Goal: Information Seeking & Learning: Learn about a topic

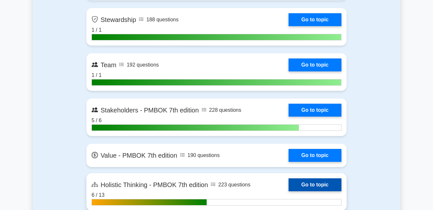
scroll to position [1807, 0]
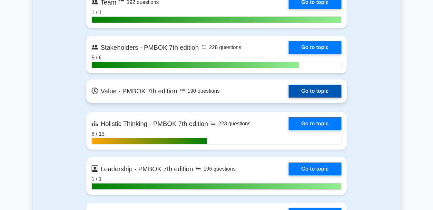
click at [313, 89] on link "Go to topic" at bounding box center [315, 91] width 53 height 13
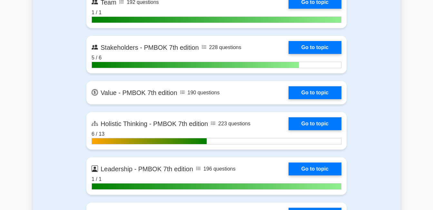
scroll to position [1839, 0]
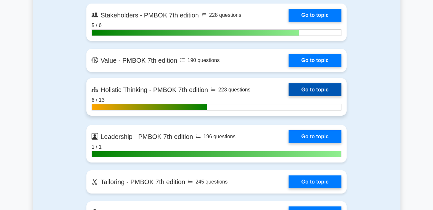
click at [315, 86] on link "Go to topic" at bounding box center [315, 89] width 53 height 13
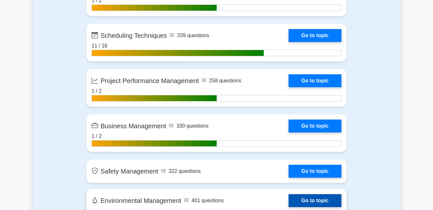
scroll to position [1452, 0]
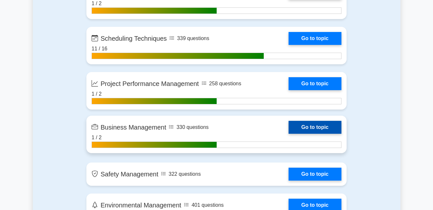
click at [307, 130] on link "Go to topic" at bounding box center [315, 127] width 53 height 13
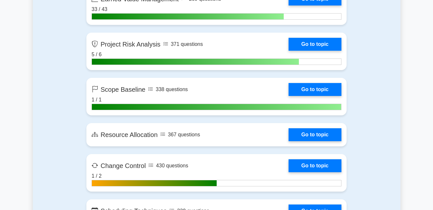
scroll to position [1290, 0]
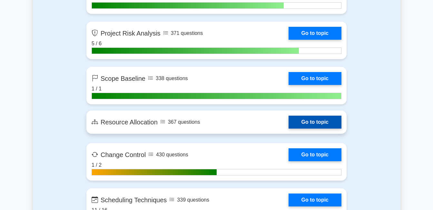
click at [323, 122] on link "Go to topic" at bounding box center [315, 121] width 53 height 13
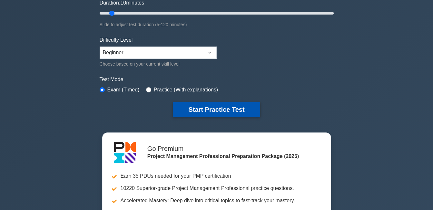
scroll to position [129, 0]
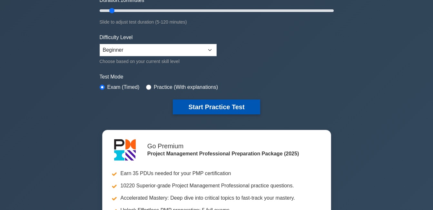
click at [202, 105] on button "Start Practice Test" at bounding box center [216, 106] width 87 height 15
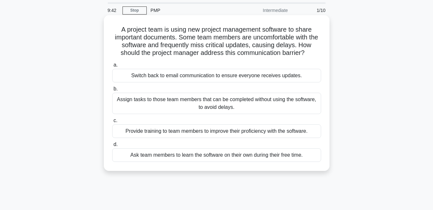
scroll to position [32, 0]
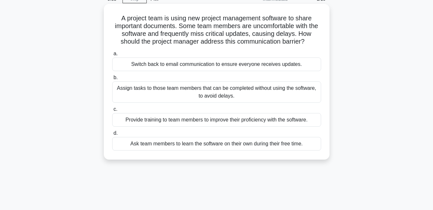
click at [155, 121] on div "Provide training to team members to improve their proficiency with the software." at bounding box center [216, 120] width 209 height 14
click at [112, 111] on input "c. Provide training to team members to improve their proficiency with the softw…" at bounding box center [112, 109] width 0 height 4
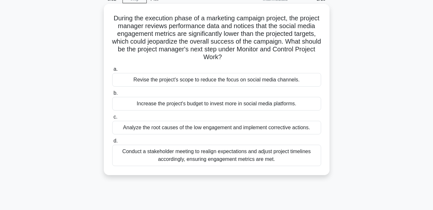
click at [163, 129] on div "Analyze the root causes of the low engagement and implement corrective actions." at bounding box center [216, 128] width 209 height 14
click at [112, 119] on input "c. Analyze the root causes of the low engagement and implement corrective actio…" at bounding box center [112, 117] width 0 height 4
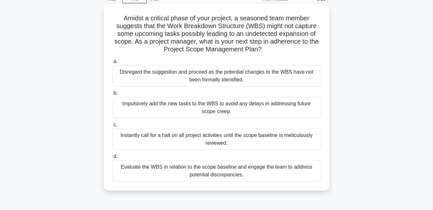
click at [146, 176] on div "Evaluate the WBS in relation to the scope baseline and engage the team to addre…" at bounding box center [216, 170] width 209 height 21
click at [112, 158] on input "d. Evaluate the WBS in relation to the scope baseline and engage the team to ad…" at bounding box center [112, 156] width 0 height 4
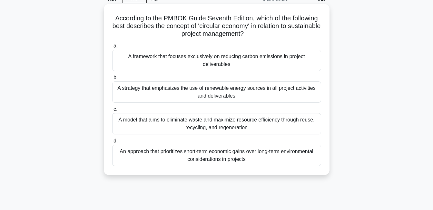
click at [165, 129] on div "A model that aims to eliminate waste and maximize resource efficiency through r…" at bounding box center [216, 123] width 209 height 21
click at [112, 111] on input "c. A model that aims to eliminate waste and maximize resource efficiency throug…" at bounding box center [112, 109] width 0 height 4
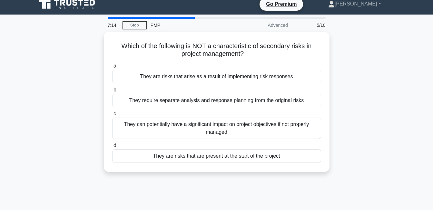
scroll to position [0, 0]
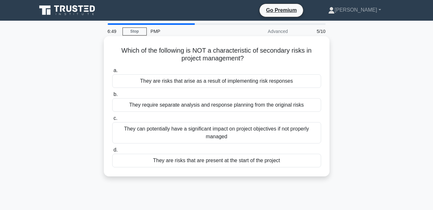
click at [207, 162] on div "They are risks that are present at the start of the project" at bounding box center [216, 161] width 209 height 14
click at [112, 152] on input "d. They are risks that are present at the start of the project" at bounding box center [112, 150] width 0 height 4
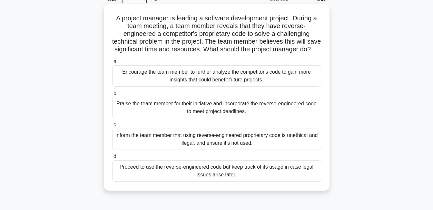
scroll to position [65, 0]
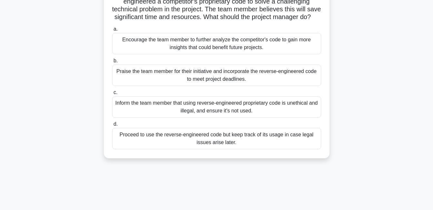
click at [140, 117] on div "Inform the team member that using reverse-engineered proprietary code is unethi…" at bounding box center [216, 106] width 209 height 21
click at [112, 95] on input "c. Inform the team member that using reverse-engineered proprietary code is une…" at bounding box center [112, 92] width 0 height 4
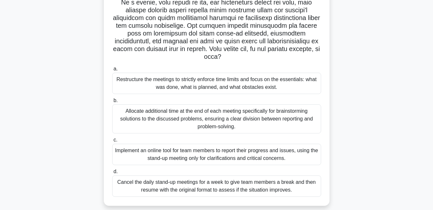
scroll to position [129, 0]
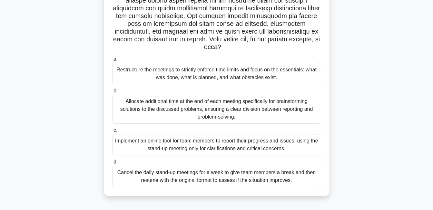
click at [143, 77] on div "Restructure the meetings to strictly enforce time limits and focus on the essen…" at bounding box center [216, 73] width 209 height 21
click at [112, 61] on input "a. Restructure the meetings to strictly enforce time limits and focus on the es…" at bounding box center [112, 59] width 0 height 4
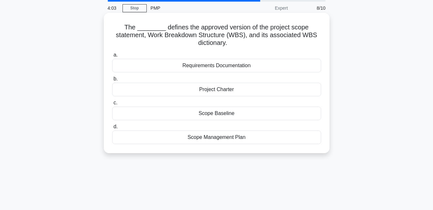
scroll to position [0, 0]
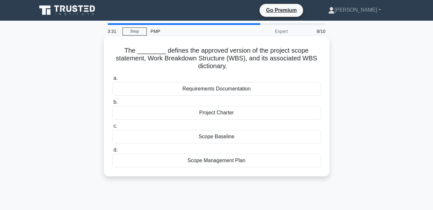
click at [231, 136] on div "Scope Baseline" at bounding box center [216, 137] width 209 height 14
click at [112, 128] on input "c. Scope Baseline" at bounding box center [112, 126] width 0 height 4
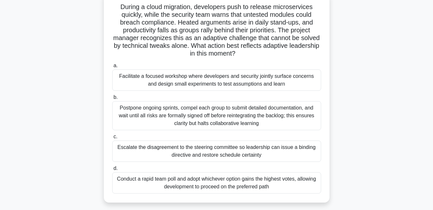
scroll to position [32, 0]
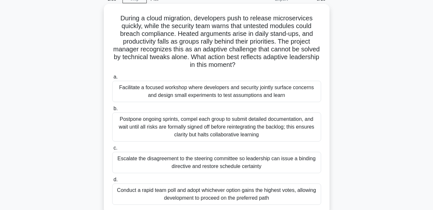
click at [269, 99] on div "Facilitate a focused workshop where developers and security jointly surface con…" at bounding box center [216, 91] width 209 height 21
click at [112, 79] on input "a. Facilitate a focused workshop where developers and security jointly surface …" at bounding box center [112, 77] width 0 height 4
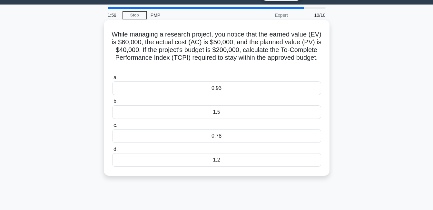
scroll to position [0, 0]
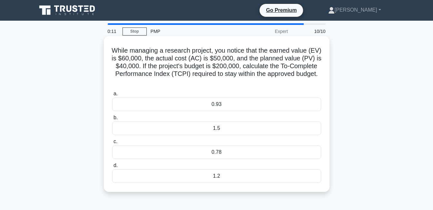
click at [217, 178] on div "1.2" at bounding box center [216, 176] width 209 height 14
click at [112, 167] on input "d. 1.2" at bounding box center [112, 165] width 0 height 4
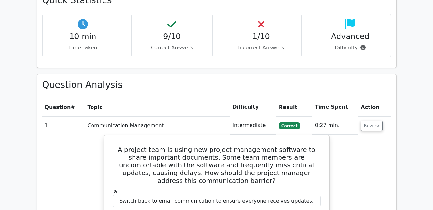
scroll to position [452, 0]
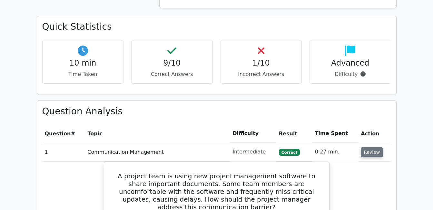
click at [365, 147] on button "Review" at bounding box center [372, 152] width 22 height 10
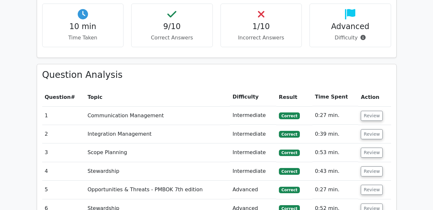
scroll to position [484, 0]
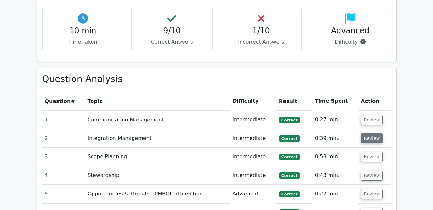
click at [367, 133] on button "Review" at bounding box center [372, 138] width 22 height 10
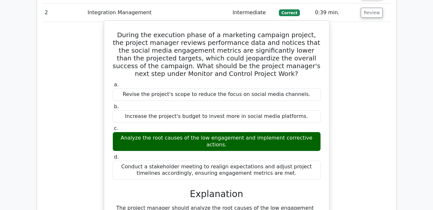
scroll to position [548, 0]
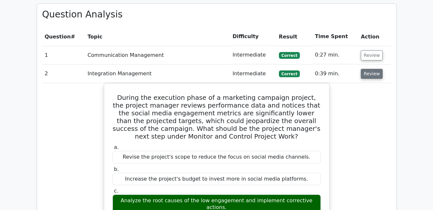
click at [377, 69] on button "Review" at bounding box center [372, 74] width 22 height 10
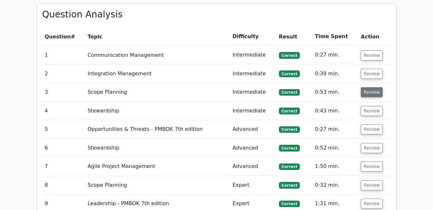
click at [374, 87] on button "Review" at bounding box center [372, 92] width 22 height 10
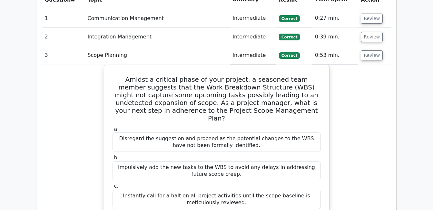
scroll to position [581, 0]
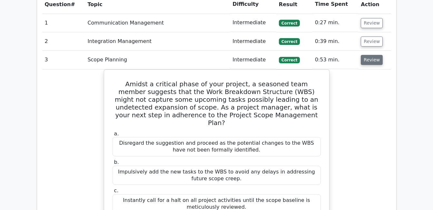
click at [370, 55] on button "Review" at bounding box center [372, 60] width 22 height 10
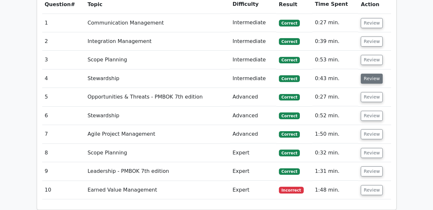
click at [376, 74] on button "Review" at bounding box center [372, 79] width 22 height 10
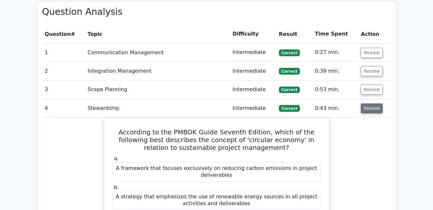
scroll to position [548, 0]
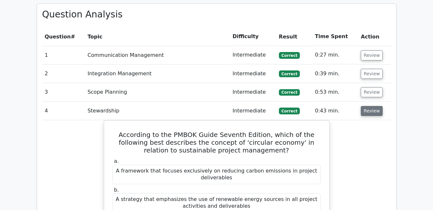
click at [370, 106] on button "Review" at bounding box center [372, 111] width 22 height 10
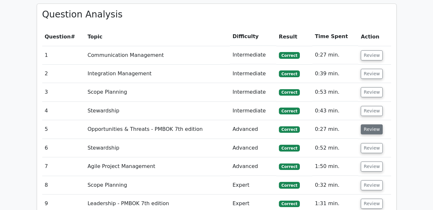
click at [367, 124] on button "Review" at bounding box center [372, 129] width 22 height 10
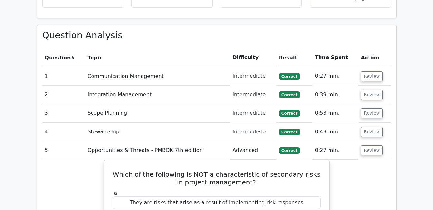
scroll to position [516, 0]
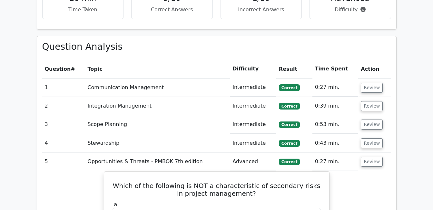
click at [382, 152] on td "Review" at bounding box center [374, 161] width 33 height 18
click at [376, 156] on button "Review" at bounding box center [372, 161] width 22 height 10
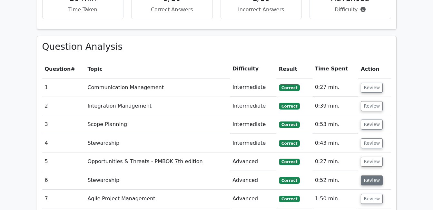
click at [368, 175] on button "Review" at bounding box center [372, 180] width 22 height 10
click at [375, 175] on button "Review" at bounding box center [372, 180] width 22 height 10
click at [372, 175] on button "Review" at bounding box center [372, 180] width 22 height 10
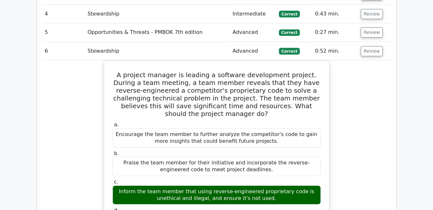
scroll to position [613, 0]
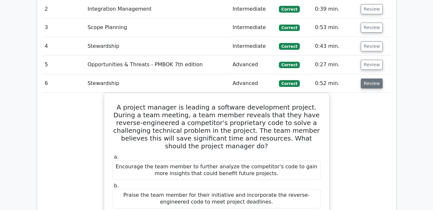
click at [364, 78] on button "Review" at bounding box center [372, 83] width 22 height 10
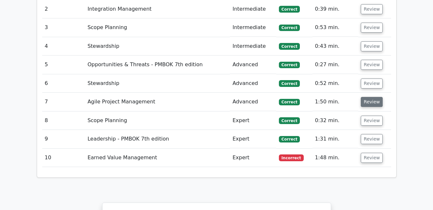
click at [367, 97] on button "Review" at bounding box center [372, 102] width 22 height 10
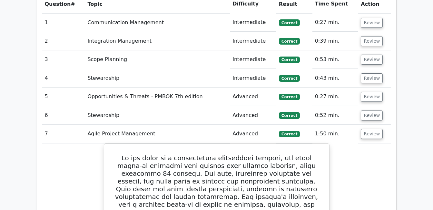
scroll to position [581, 0]
click at [370, 129] on button "Review" at bounding box center [372, 134] width 22 height 10
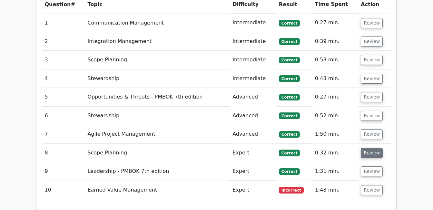
click at [370, 148] on button "Review" at bounding box center [372, 153] width 22 height 10
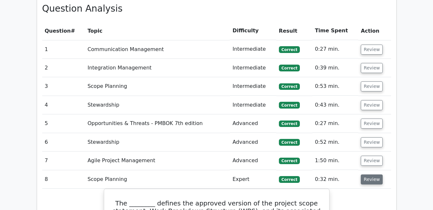
scroll to position [548, 0]
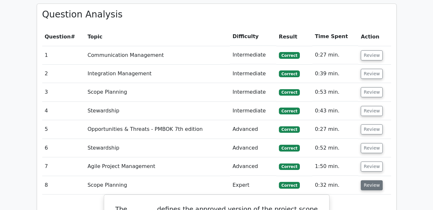
click at [372, 180] on button "Review" at bounding box center [372, 185] width 22 height 10
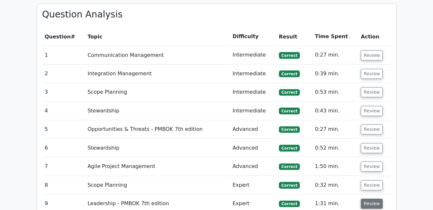
click at [372, 198] on button "Review" at bounding box center [372, 203] width 22 height 10
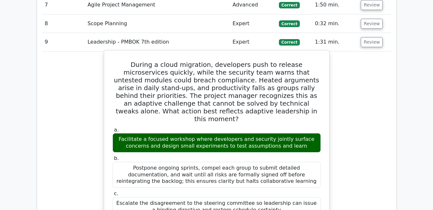
scroll to position [677, 0]
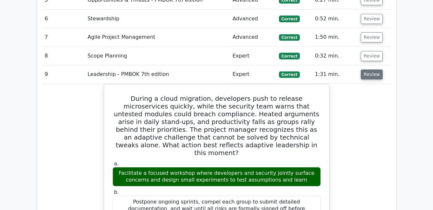
click at [377, 69] on button "Review" at bounding box center [372, 74] width 22 height 10
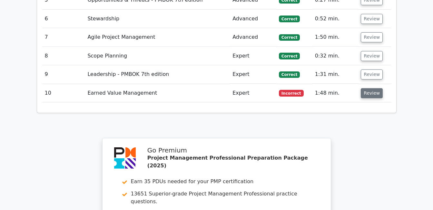
click at [373, 88] on button "Review" at bounding box center [372, 93] width 22 height 10
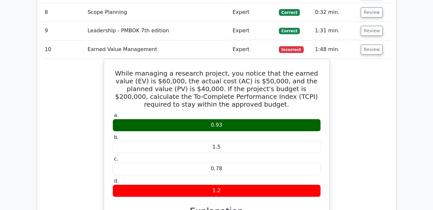
scroll to position [710, 0]
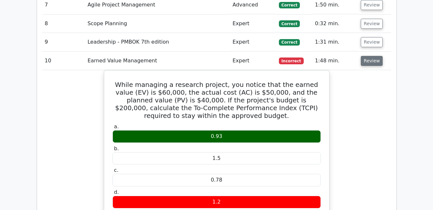
click at [375, 56] on button "Review" at bounding box center [372, 61] width 22 height 10
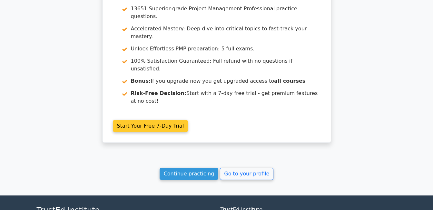
scroll to position [828, 0]
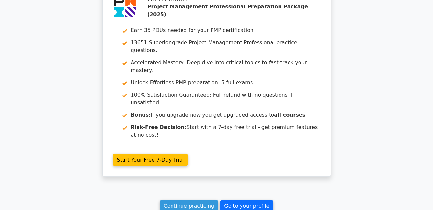
click at [239, 200] on link "Go to your profile" at bounding box center [247, 206] width 54 height 12
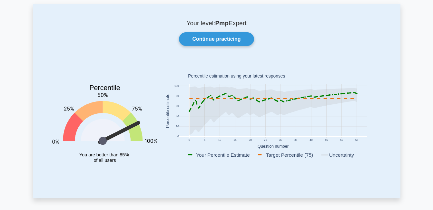
click at [353, 10] on div "Your level: Pmp Expert Continue practicing Percentile You are better than 85% o…" at bounding box center [217, 101] width 368 height 194
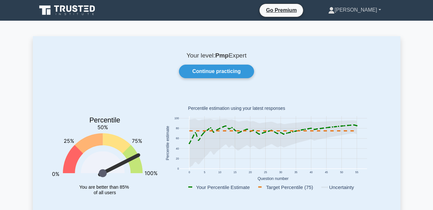
click at [373, 11] on link "[PERSON_NAME]" at bounding box center [355, 10] width 84 height 13
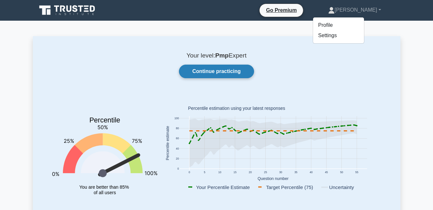
click at [218, 70] on link "Continue practicing" at bounding box center [216, 72] width 75 height 14
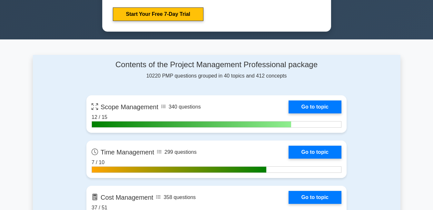
scroll to position [452, 0]
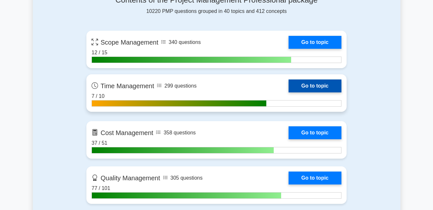
click at [313, 84] on link "Go to topic" at bounding box center [315, 85] width 53 height 13
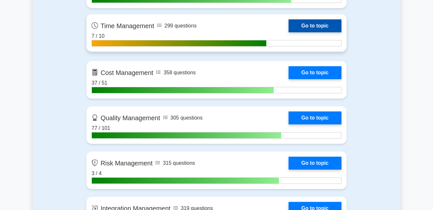
scroll to position [484, 0]
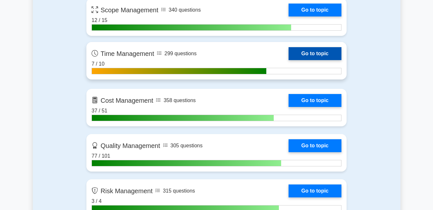
click at [301, 51] on link "Go to topic" at bounding box center [315, 53] width 53 height 13
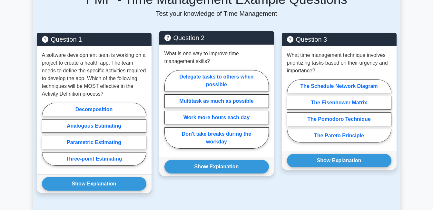
scroll to position [484, 0]
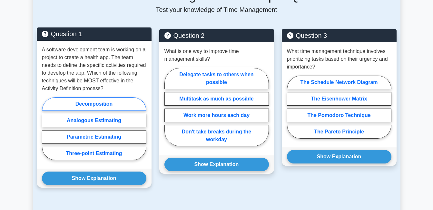
click at [106, 100] on label "Decomposition" at bounding box center [94, 104] width 105 height 14
click at [46, 128] on input "Decomposition" at bounding box center [44, 130] width 4 height 4
radio input "true"
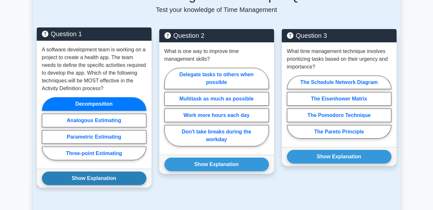
click at [102, 172] on button "Show Explanation" at bounding box center [94, 178] width 105 height 14
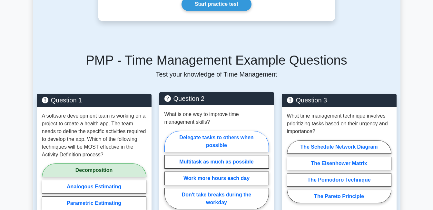
scroll to position [452, 0]
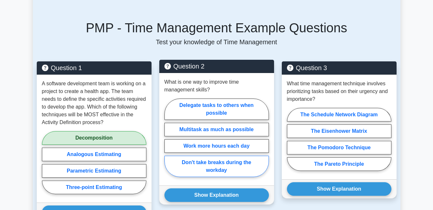
click at [248, 161] on label "Don't take breaks during the workday" at bounding box center [217, 165] width 105 height 21
click at [169, 142] on input "Don't take breaks during the workday" at bounding box center [167, 139] width 4 height 4
radio input "true"
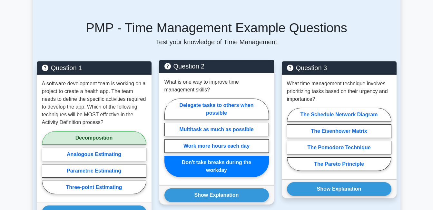
scroll to position [484, 0]
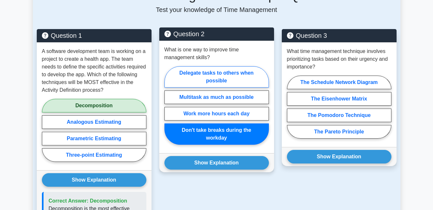
click at [230, 70] on label "Delegate tasks to others when possible" at bounding box center [217, 76] width 105 height 21
click at [169, 105] on input "Delegate tasks to others when possible" at bounding box center [167, 107] width 4 height 4
radio input "true"
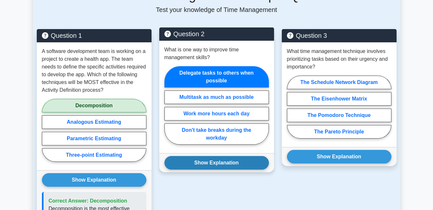
click at [216, 156] on button "Show Explanation" at bounding box center [217, 163] width 105 height 14
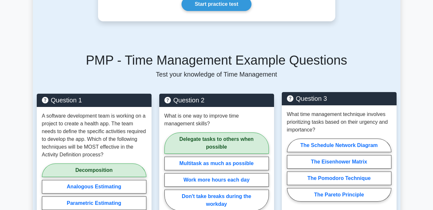
scroll to position [452, 0]
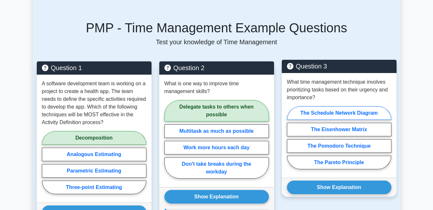
click at [338, 108] on label "The Schedule Network Diagram" at bounding box center [339, 113] width 105 height 14
click at [291, 137] on input "The Schedule Network Diagram" at bounding box center [289, 139] width 4 height 4
radio input "true"
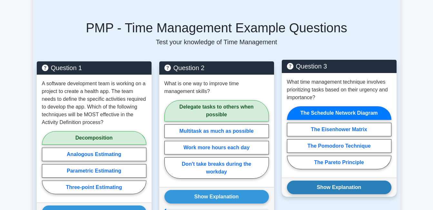
click at [333, 180] on button "Show Explanation" at bounding box center [339, 187] width 105 height 14
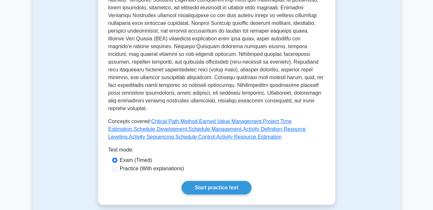
scroll to position [258, 0]
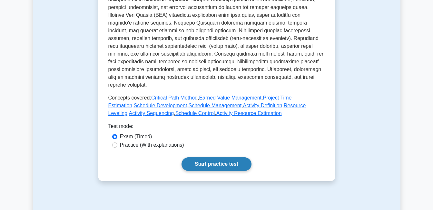
click at [207, 160] on link "Start practice test" at bounding box center [217, 164] width 70 height 14
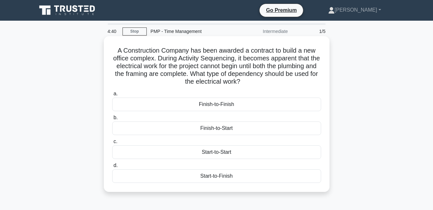
click at [209, 130] on div "Finish-to-Start" at bounding box center [216, 128] width 209 height 14
click at [112, 120] on input "b. Finish-to-Start" at bounding box center [112, 117] width 0 height 4
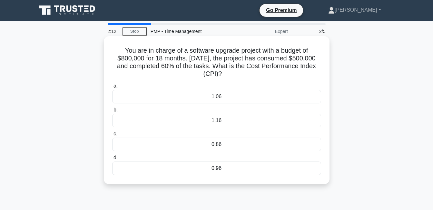
click at [189, 169] on div "0.96" at bounding box center [216, 168] width 209 height 14
click at [112, 160] on input "d. 0.96" at bounding box center [112, 157] width 0 height 4
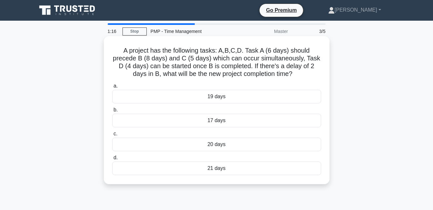
click at [214, 146] on div "20 days" at bounding box center [216, 144] width 209 height 14
click at [112, 136] on input "c. 20 days" at bounding box center [112, 134] width 0 height 4
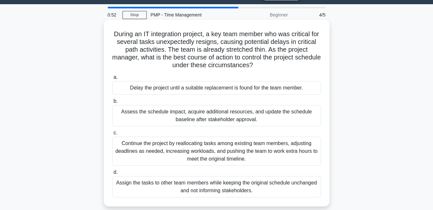
scroll to position [32, 0]
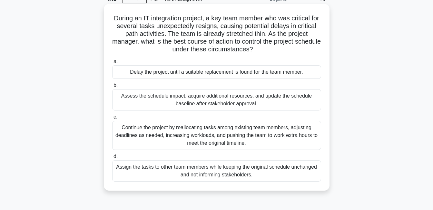
click at [142, 106] on div "Assess the schedule impact, acquire additional resources, and update the schedu…" at bounding box center [216, 99] width 209 height 21
click at [112, 87] on input "b. Assess the schedule impact, acquire additional resources, and update the sch…" at bounding box center [112, 85] width 0 height 4
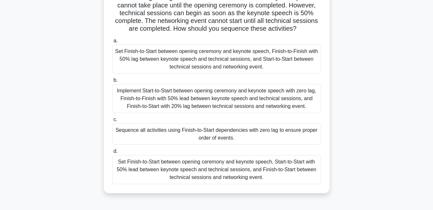
scroll to position [65, 0]
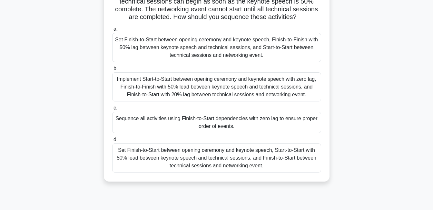
click at [159, 127] on div "Sequence all activities using Finish-to-Start dependencies with zero lag to ens…" at bounding box center [216, 122] width 209 height 21
click at [112, 110] on input "c. Sequence all activities using Finish-to-Start dependencies with zero lag to …" at bounding box center [112, 108] width 0 height 4
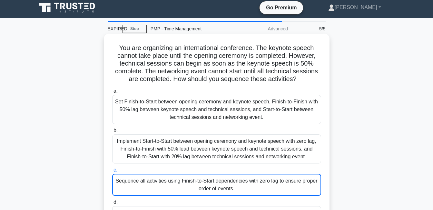
scroll to position [0, 0]
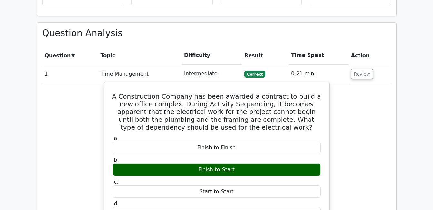
scroll to position [452, 0]
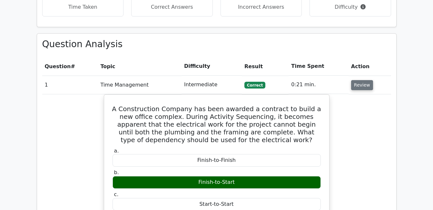
click at [362, 80] on button "Review" at bounding box center [362, 85] width 22 height 10
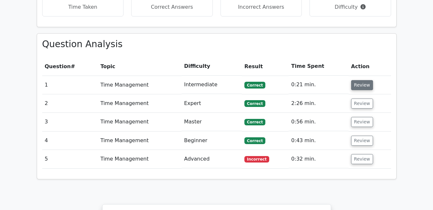
click at [363, 80] on button "Review" at bounding box center [362, 85] width 22 height 10
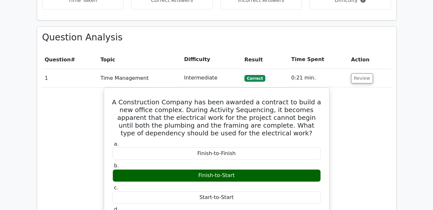
scroll to position [419, 0]
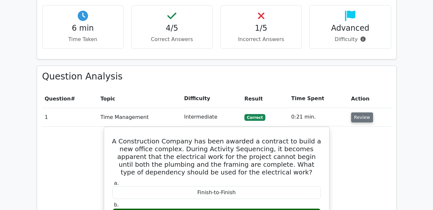
click at [359, 112] on button "Review" at bounding box center [362, 117] width 22 height 10
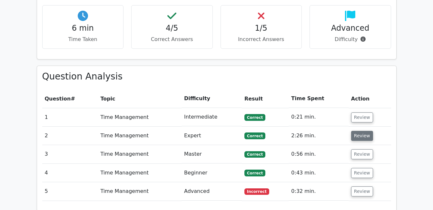
click at [358, 131] on button "Review" at bounding box center [362, 136] width 22 height 10
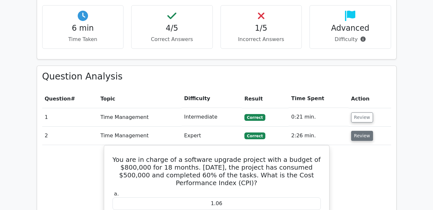
click at [367, 131] on button "Review" at bounding box center [362, 136] width 22 height 10
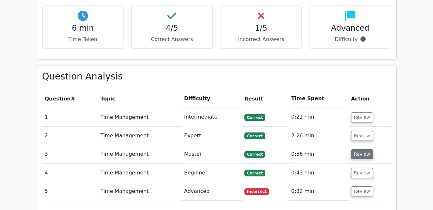
click at [360, 149] on button "Review" at bounding box center [362, 154] width 22 height 10
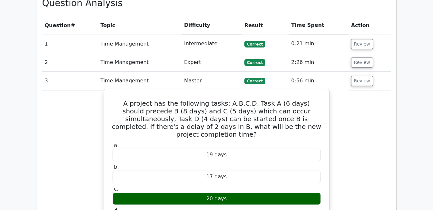
scroll to position [484, 0]
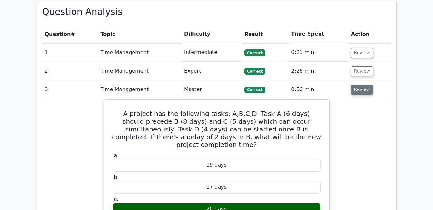
click at [362, 85] on button "Review" at bounding box center [362, 90] width 22 height 10
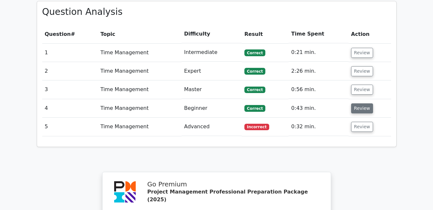
click at [358, 103] on button "Review" at bounding box center [362, 108] width 22 height 10
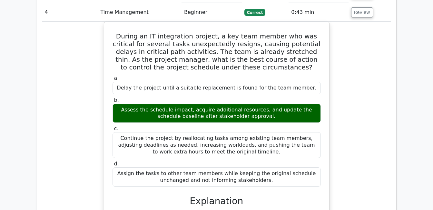
scroll to position [548, 0]
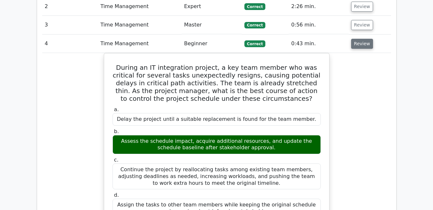
click at [364, 39] on button "Review" at bounding box center [362, 44] width 22 height 10
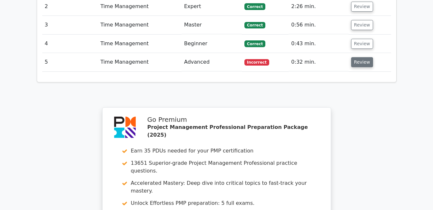
click at [356, 57] on button "Review" at bounding box center [362, 62] width 22 height 10
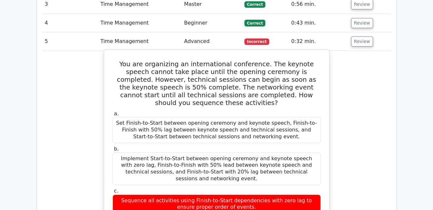
scroll to position [581, 0]
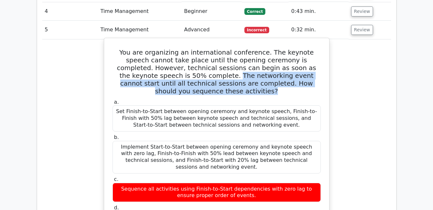
drag, startPoint x: 144, startPoint y: 45, endPoint x: 311, endPoint y: 53, distance: 167.3
click at [311, 53] on h5 "You are organizing an international conference. The keynote speech cannot take …" at bounding box center [217, 71] width 210 height 46
drag, startPoint x: 311, startPoint y: 53, endPoint x: 293, endPoint y: 57, distance: 18.3
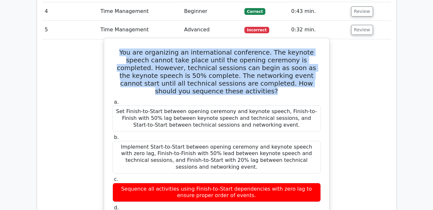
drag, startPoint x: 303, startPoint y: 53, endPoint x: 112, endPoint y: 23, distance: 193.1
click at [112, 48] on h5 "You are organizing an international conference. The keynote speech cannot take …" at bounding box center [217, 71] width 210 height 46
drag, startPoint x: 112, startPoint y: 23, endPoint x: 174, endPoint y: 39, distance: 63.8
click at [174, 48] on h5 "You are organizing an international conference. The keynote speech cannot take …" at bounding box center [217, 71] width 210 height 46
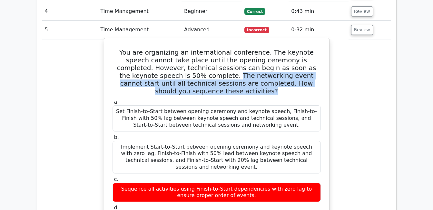
drag, startPoint x: 144, startPoint y: 45, endPoint x: 309, endPoint y: 57, distance: 165.9
drag, startPoint x: 309, startPoint y: 57, endPoint x: 300, endPoint y: 55, distance: 9.9
click at [300, 55] on h5 "You are organizing an international conference. The keynote speech cannot take …" at bounding box center [217, 71] width 210 height 46
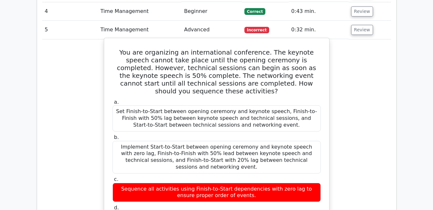
click at [298, 51] on h5 "You are organizing an international conference. The keynote speech cannot take …" at bounding box center [217, 71] width 210 height 46
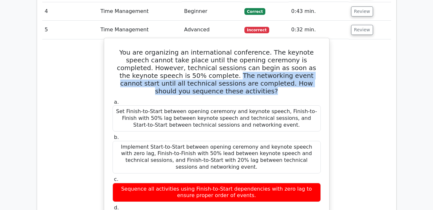
drag, startPoint x: 143, startPoint y: 44, endPoint x: 309, endPoint y: 54, distance: 167.1
click at [309, 54] on h5 "You are organizing an international conference. The keynote speech cannot take …" at bounding box center [217, 71] width 210 height 46
click at [167, 50] on h5 "You are organizing an international conference. The keynote speech cannot take …" at bounding box center [217, 71] width 210 height 46
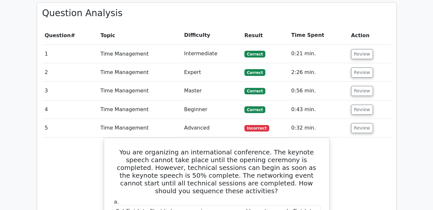
scroll to position [484, 0]
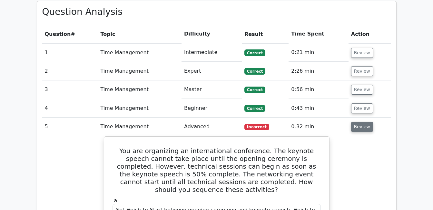
click at [364, 122] on button "Review" at bounding box center [362, 127] width 22 height 10
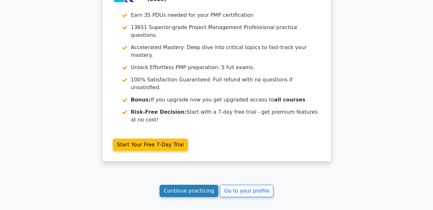
scroll to position [668, 0]
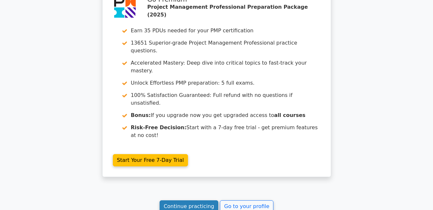
click at [201, 200] on link "Continue practicing" at bounding box center [189, 206] width 59 height 12
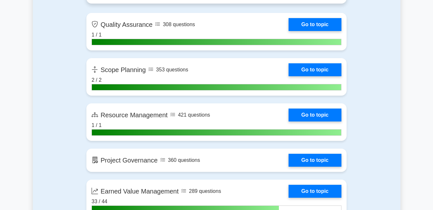
scroll to position [1097, 0]
